Goal: Find specific page/section: Find specific page/section

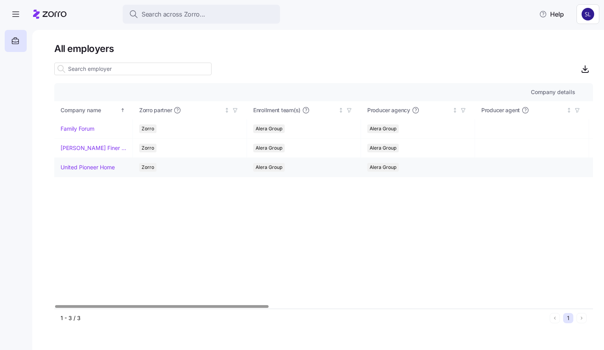
click at [79, 166] on link "United Pioneer Home" at bounding box center [88, 167] width 54 height 8
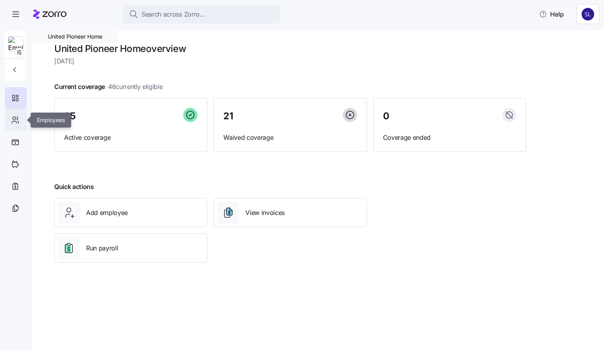
click at [11, 130] on div at bounding box center [16, 120] width 22 height 22
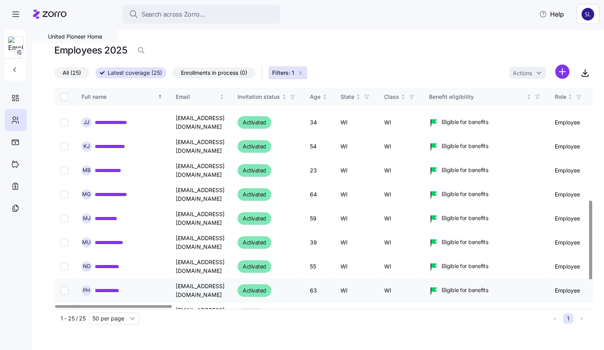
scroll to position [315, 0]
